Goal: Book appointment/travel/reservation

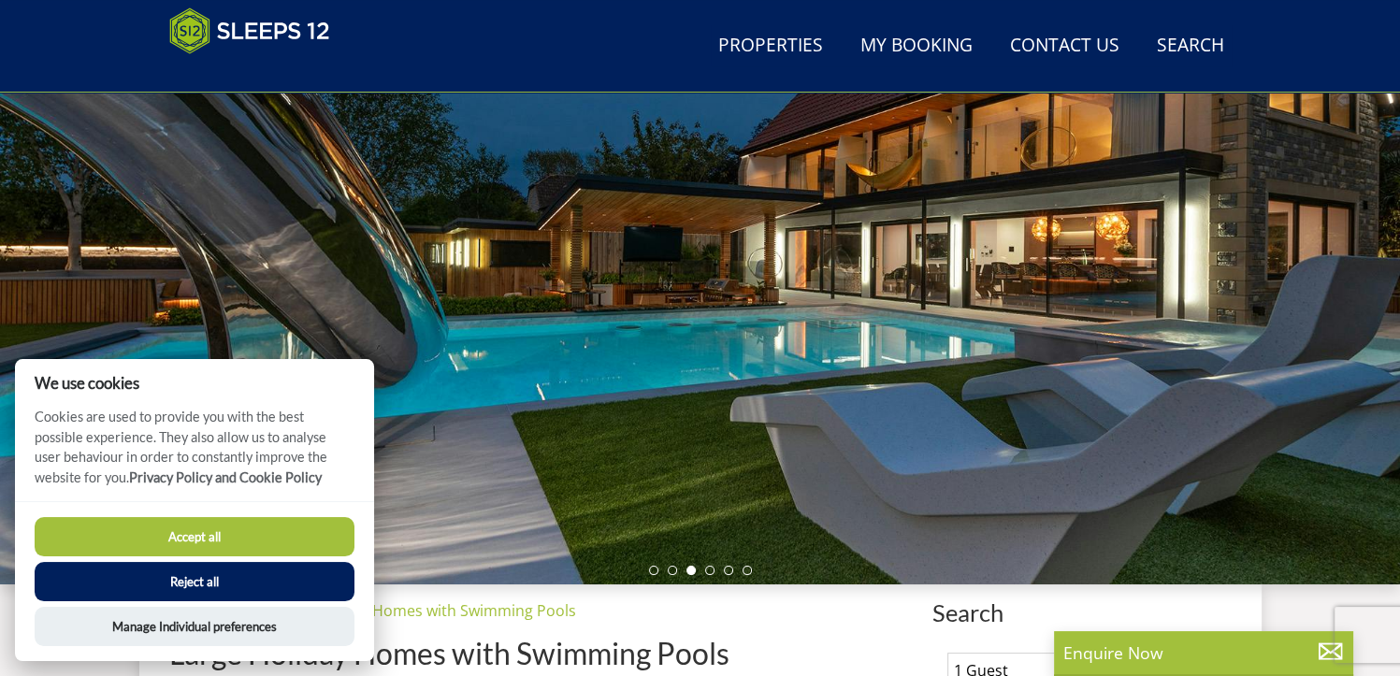
scroll to position [485, 0]
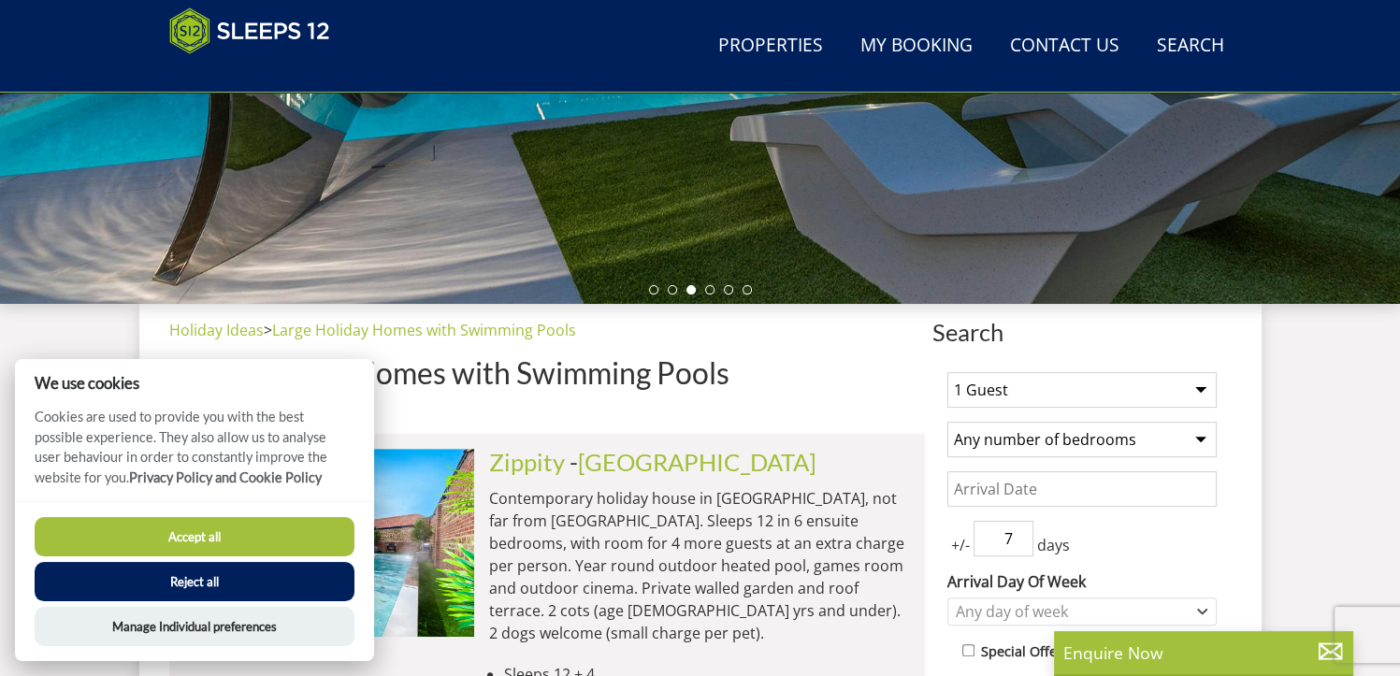
click at [239, 586] on button "Reject all" at bounding box center [195, 581] width 320 height 39
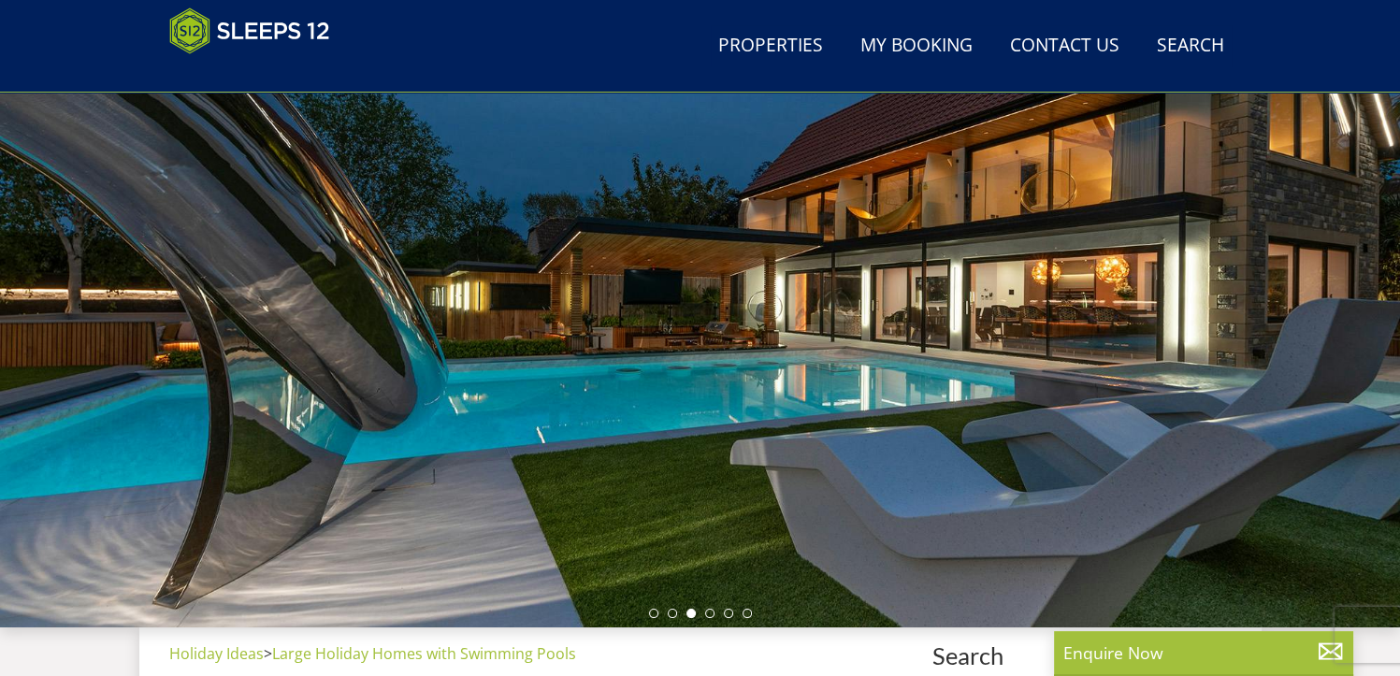
scroll to position [204, 0]
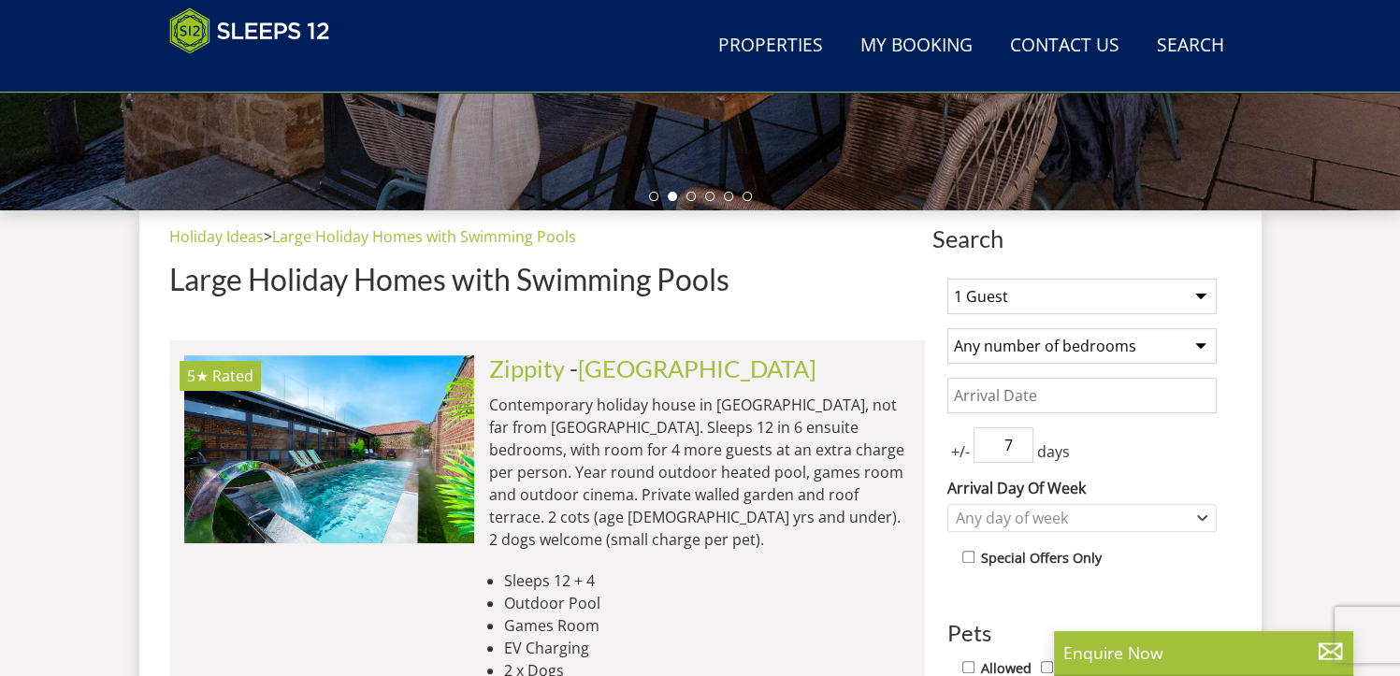
scroll to position [561, 0]
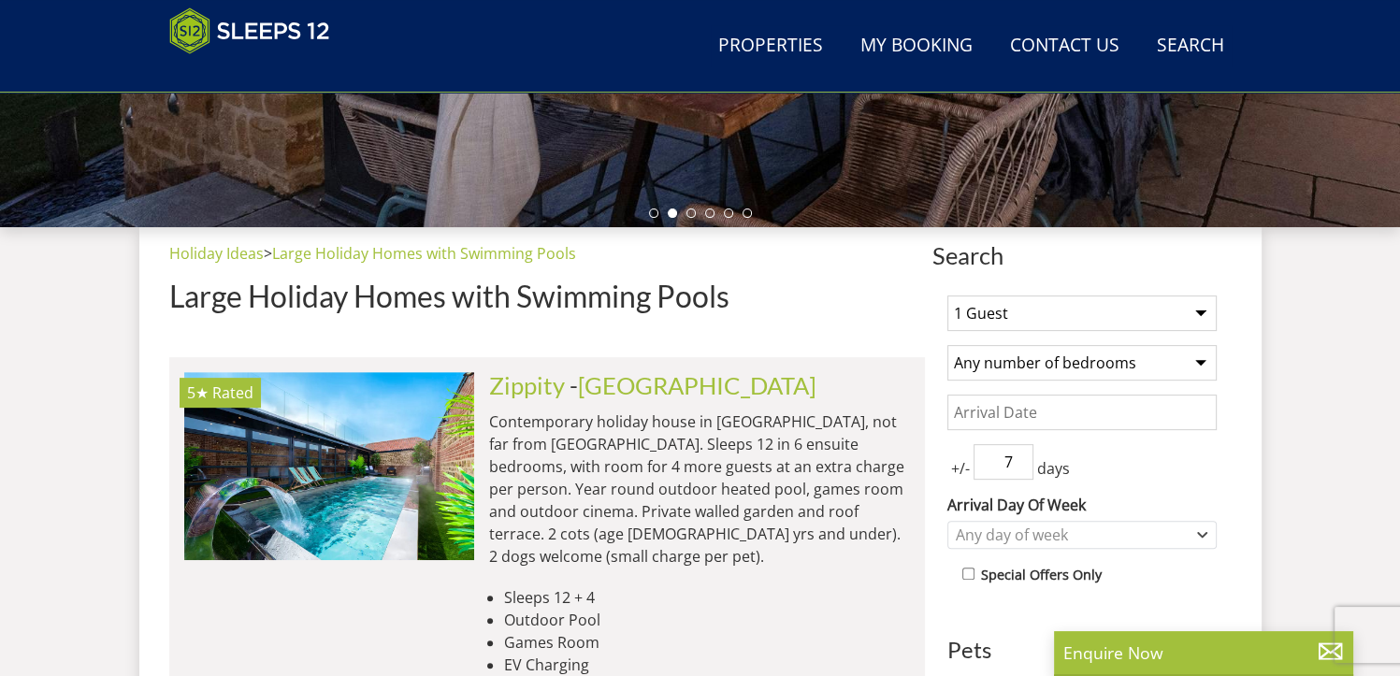
click at [1197, 313] on select "1 Guest 2 Guests 3 Guests 4 Guests 5 Guests 6 Guests 7 Guests 8 Guests 9 Guests…" at bounding box center [1082, 314] width 269 height 36
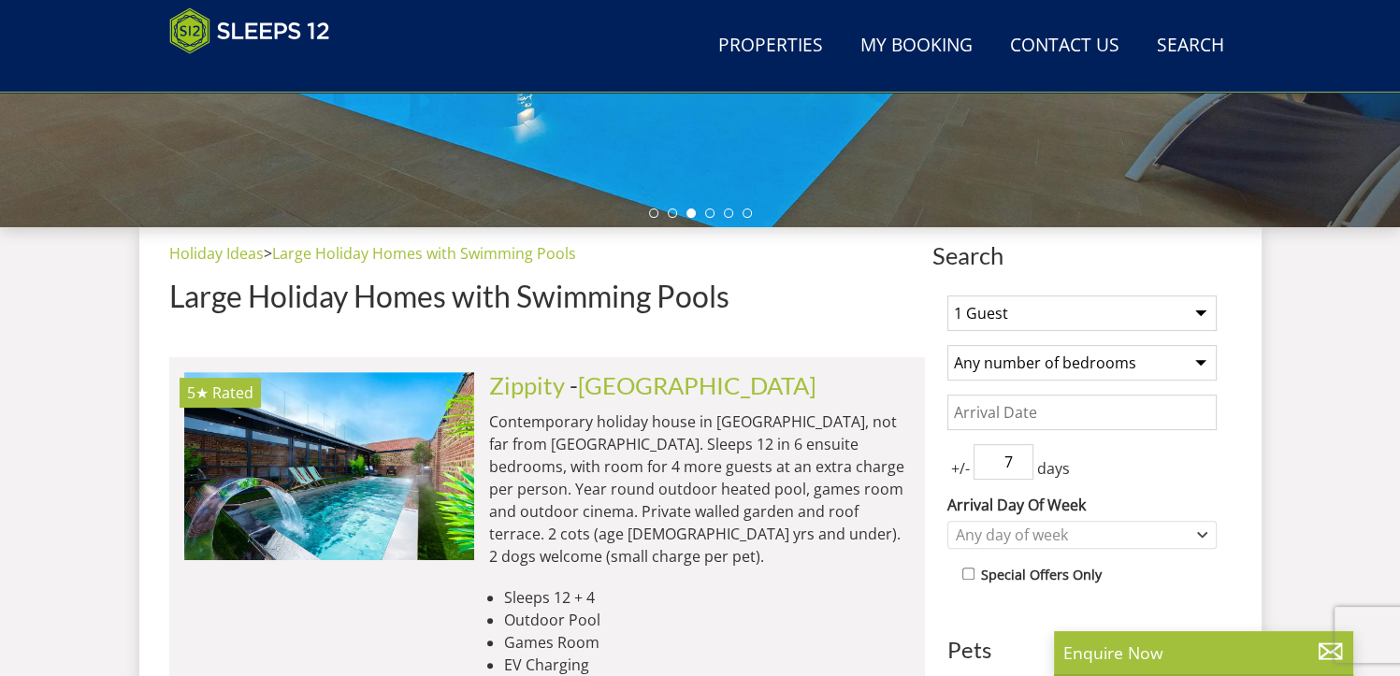
select select "12"
click at [948, 296] on select "1 Guest 2 Guests 3 Guests 4 Guests 5 Guests 6 Guests 7 Guests 8 Guests 9 Guests…" at bounding box center [1082, 314] width 269 height 36
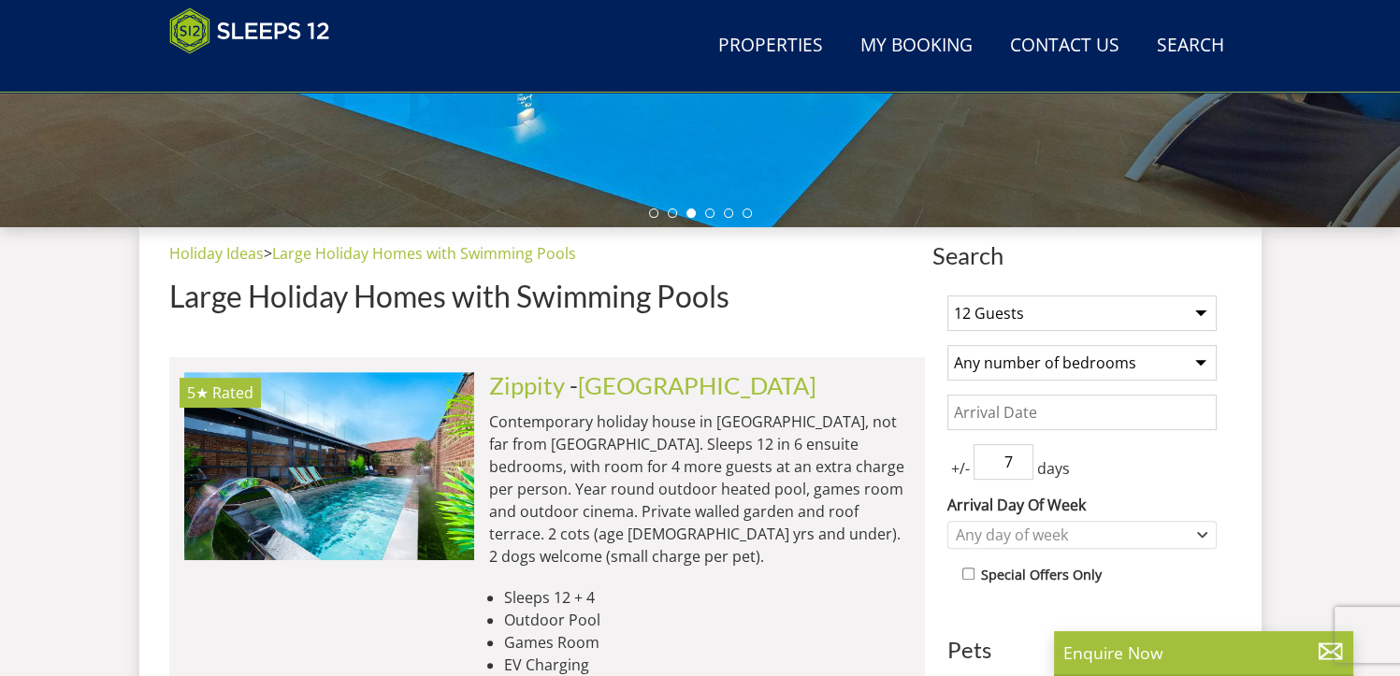
click at [1205, 360] on select "Any number of bedrooms 3 Bedrooms 4 Bedrooms 5 Bedrooms 6 Bedrooms 7 Bedrooms 8…" at bounding box center [1082, 363] width 269 height 36
select select "6"
click at [948, 345] on select "Any number of bedrooms 3 Bedrooms 4 Bedrooms 5 Bedrooms 6 Bedrooms 7 Bedrooms 8…" at bounding box center [1082, 363] width 269 height 36
click at [1145, 422] on input "Date" at bounding box center [1082, 413] width 269 height 36
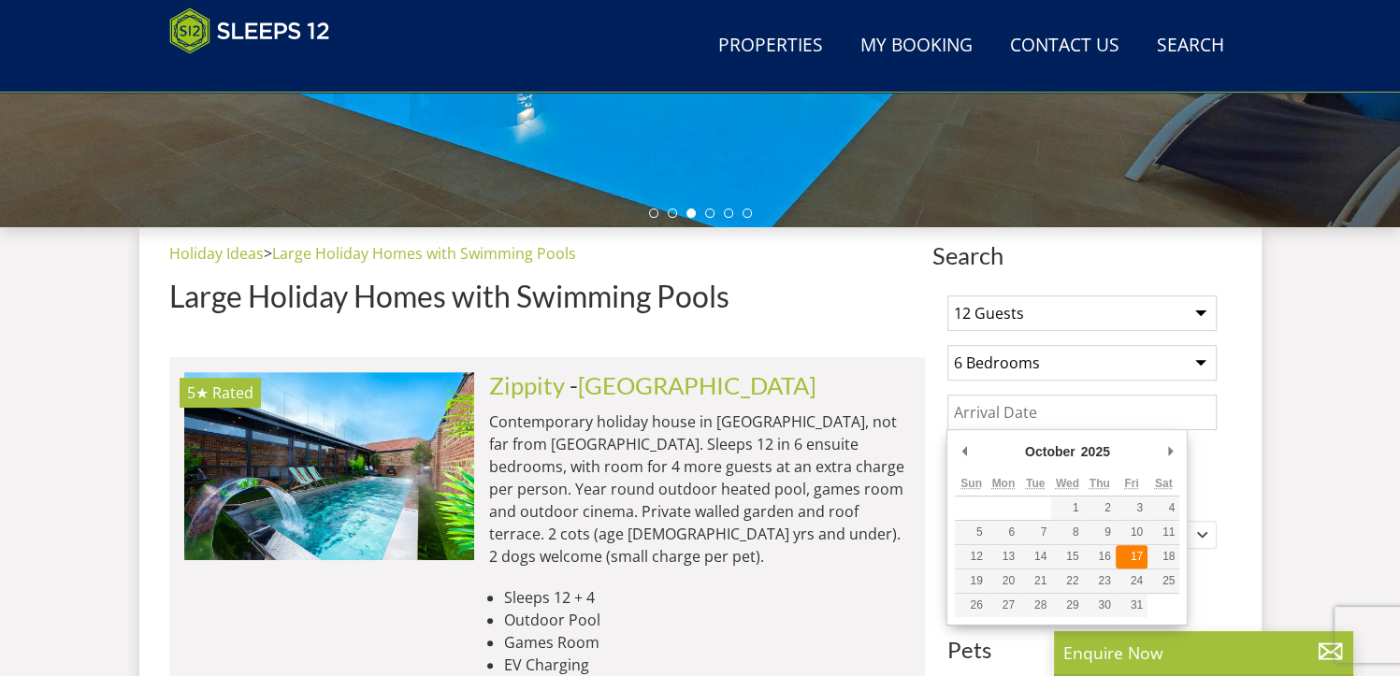
type input "[DATE]"
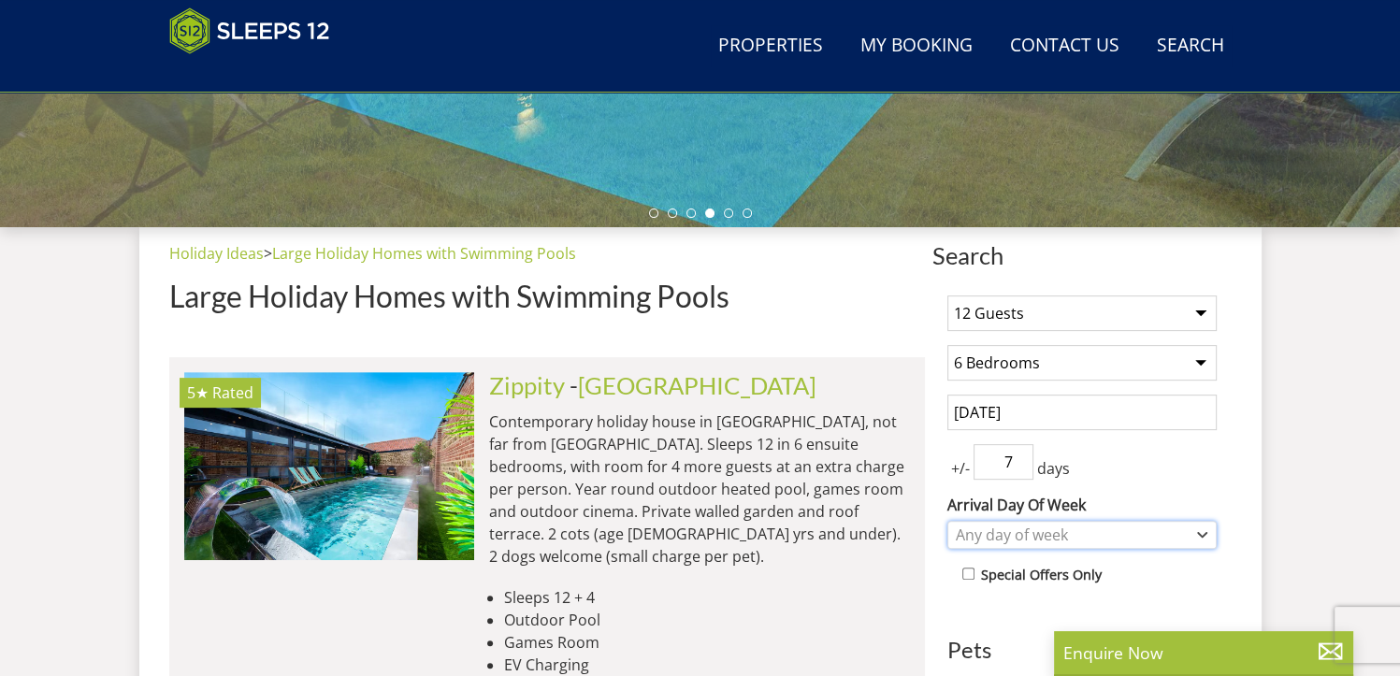
click at [1199, 533] on icon "Combobox" at bounding box center [1203, 535] width 8 height 4
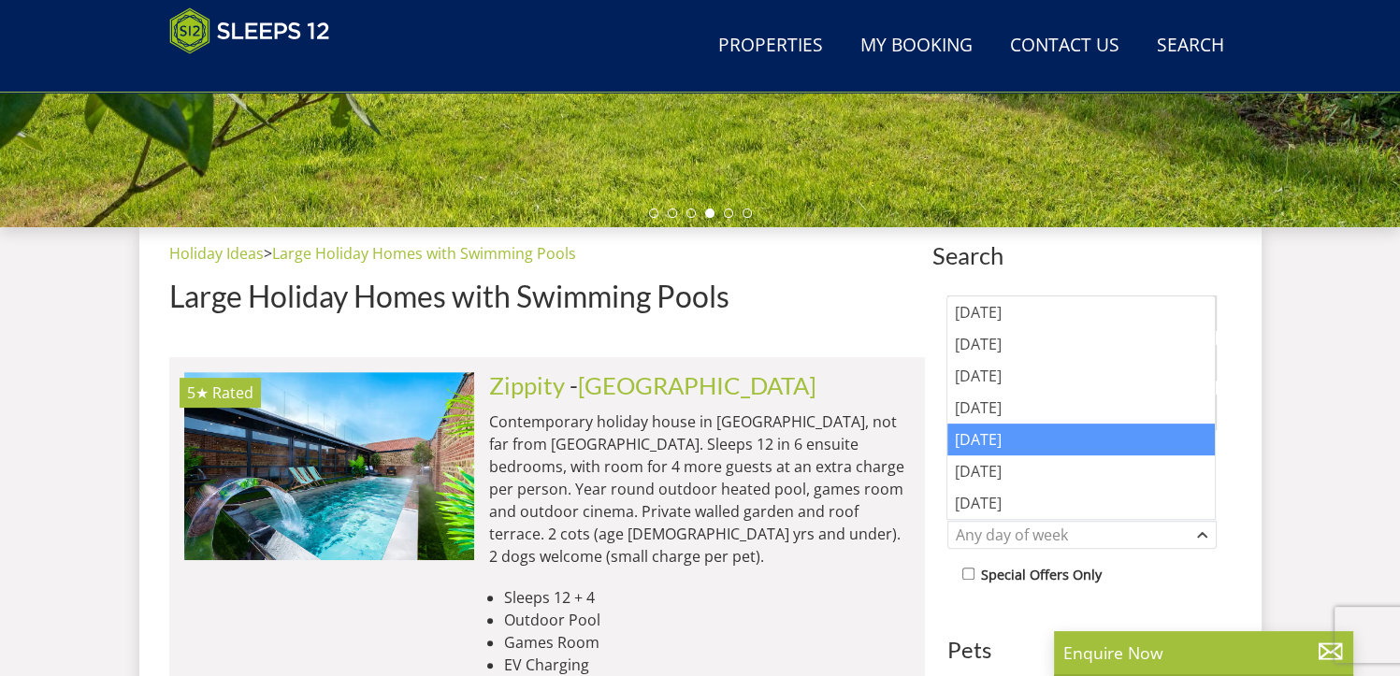
click at [1115, 430] on div "[DATE]" at bounding box center [1082, 440] width 268 height 32
click at [1186, 567] on div "Special Offers Only" at bounding box center [1089, 576] width 254 height 27
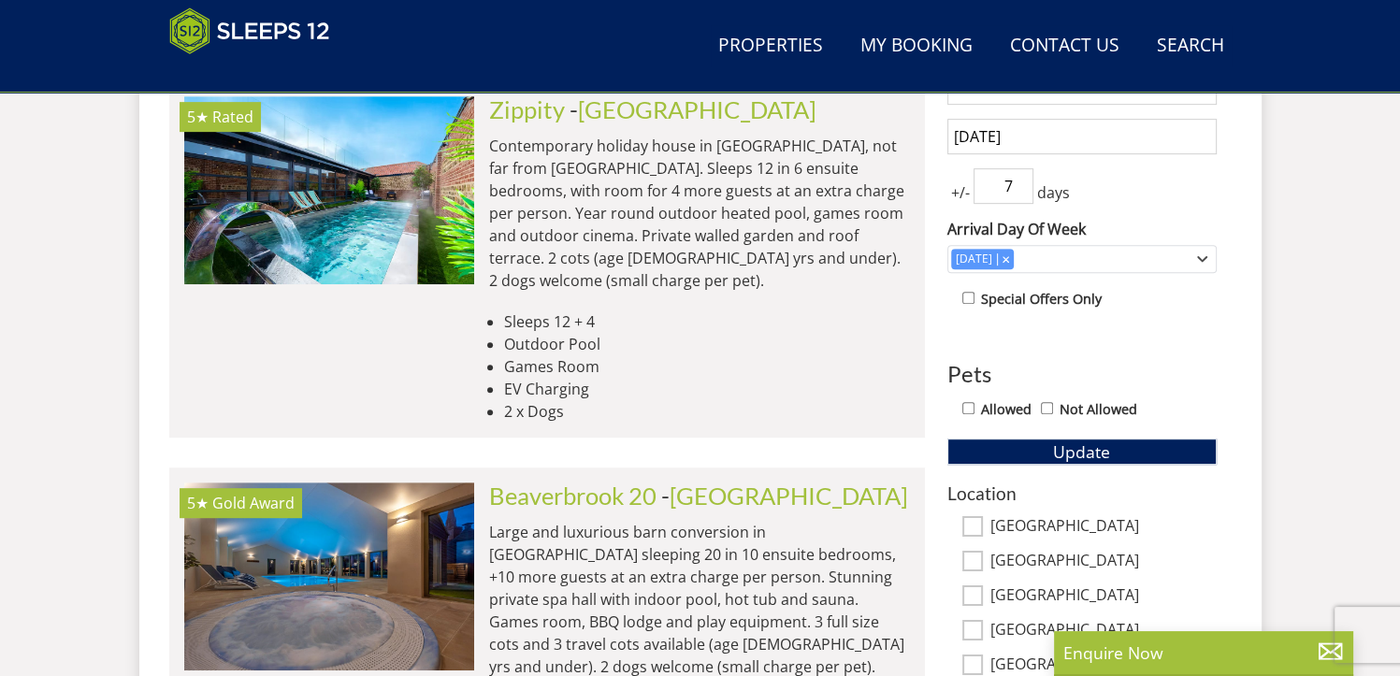
scroll to position [842, 0]
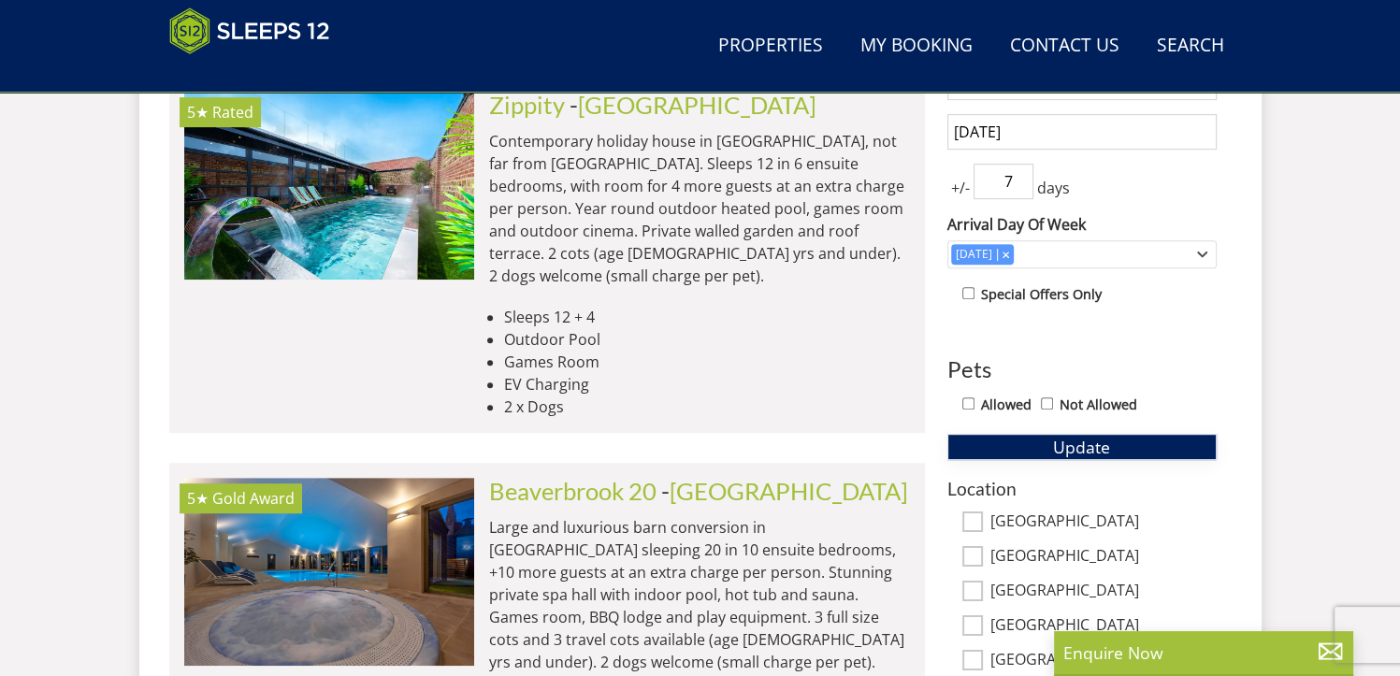
click at [1085, 449] on span "Update" at bounding box center [1081, 447] width 57 height 22
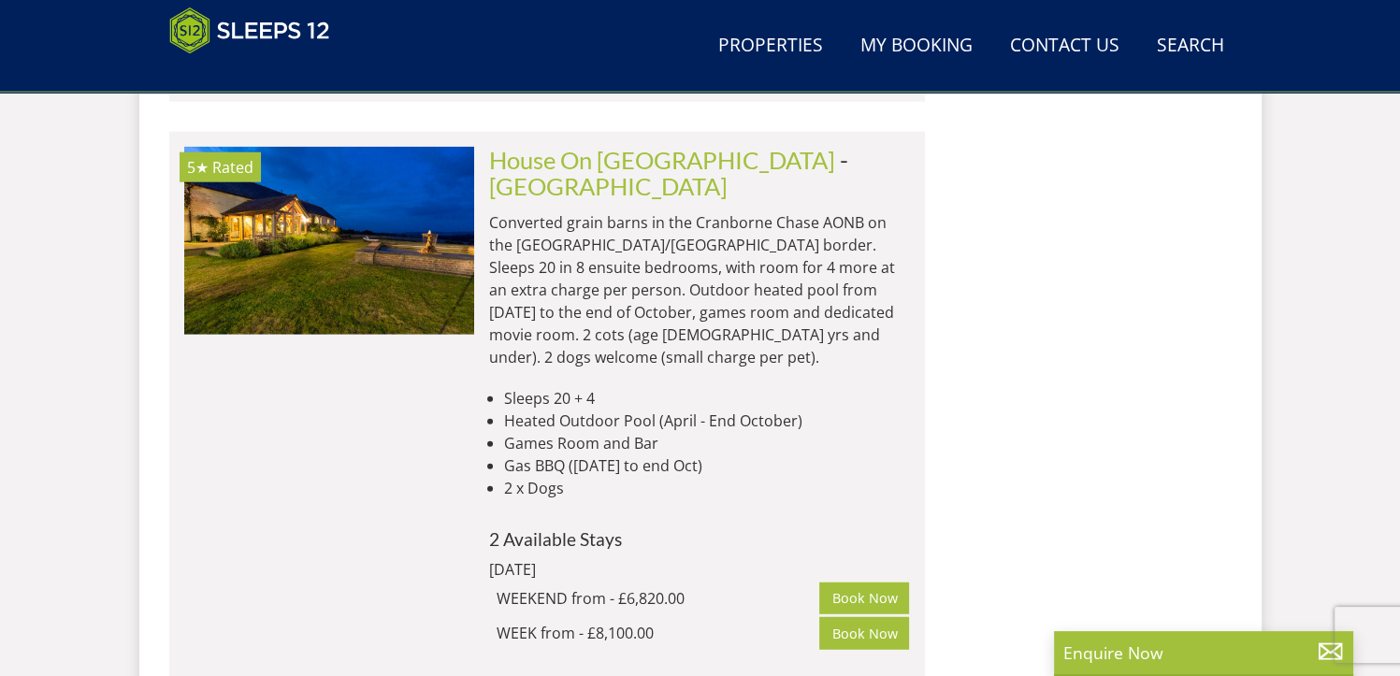
scroll to position [4770, 0]
